Goal: Task Accomplishment & Management: Manage account settings

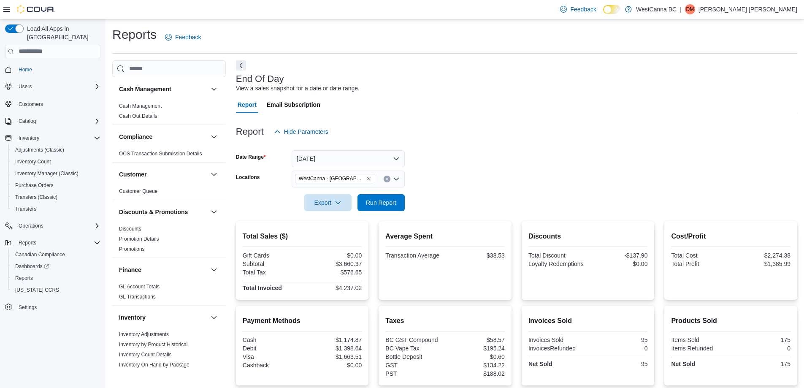
scroll to position [70, 0]
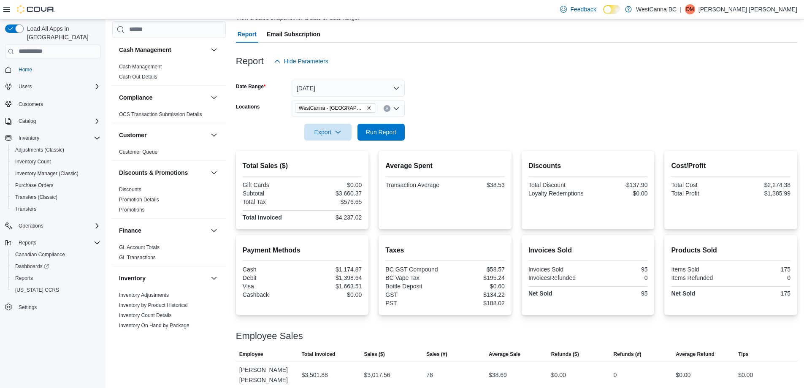
click at [774, 10] on p "[PERSON_NAME] [PERSON_NAME]" at bounding box center [747, 9] width 99 height 10
click at [743, 84] on span "Sign Out" at bounding box center [742, 82] width 23 height 8
